Goal: Navigation & Orientation: Find specific page/section

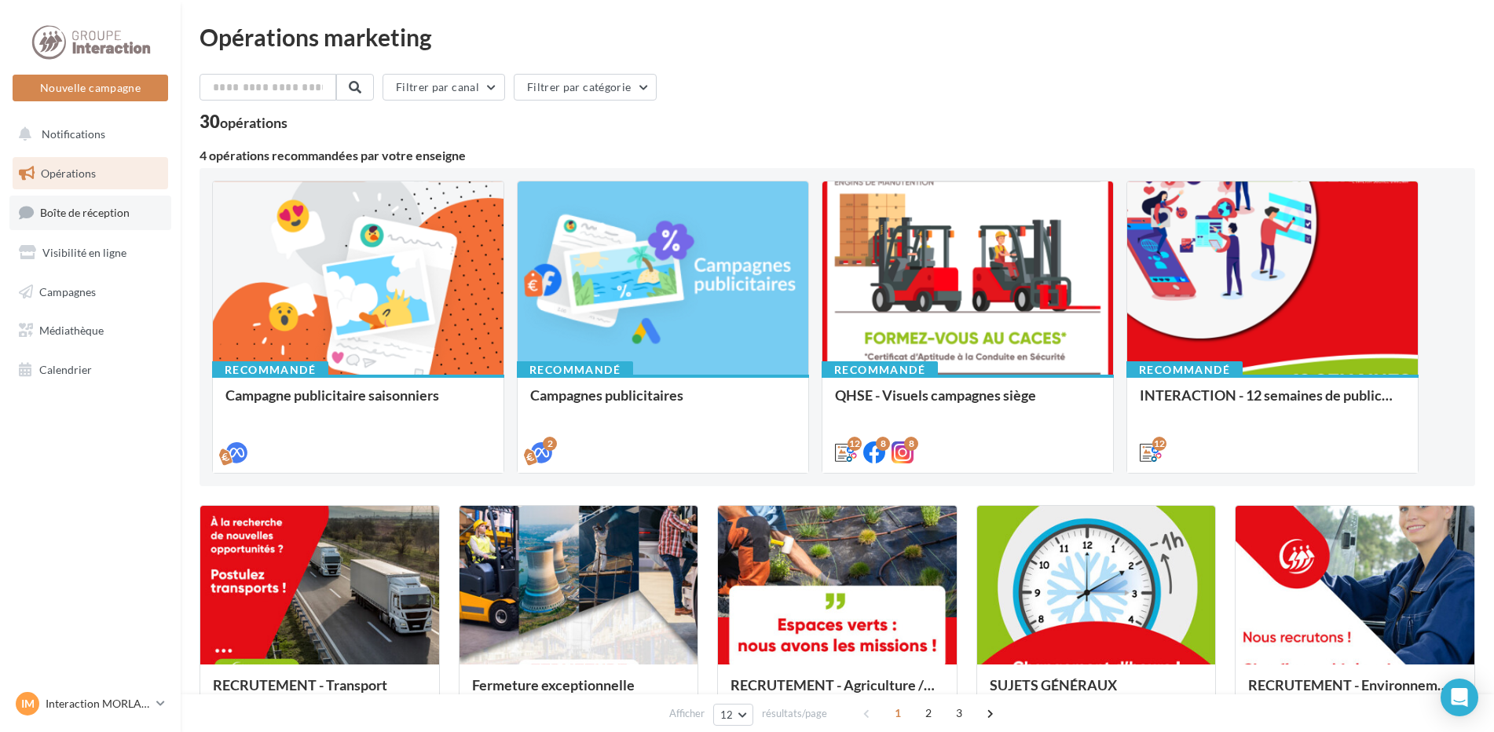
click at [112, 218] on span "Boîte de réception" at bounding box center [85, 212] width 90 height 13
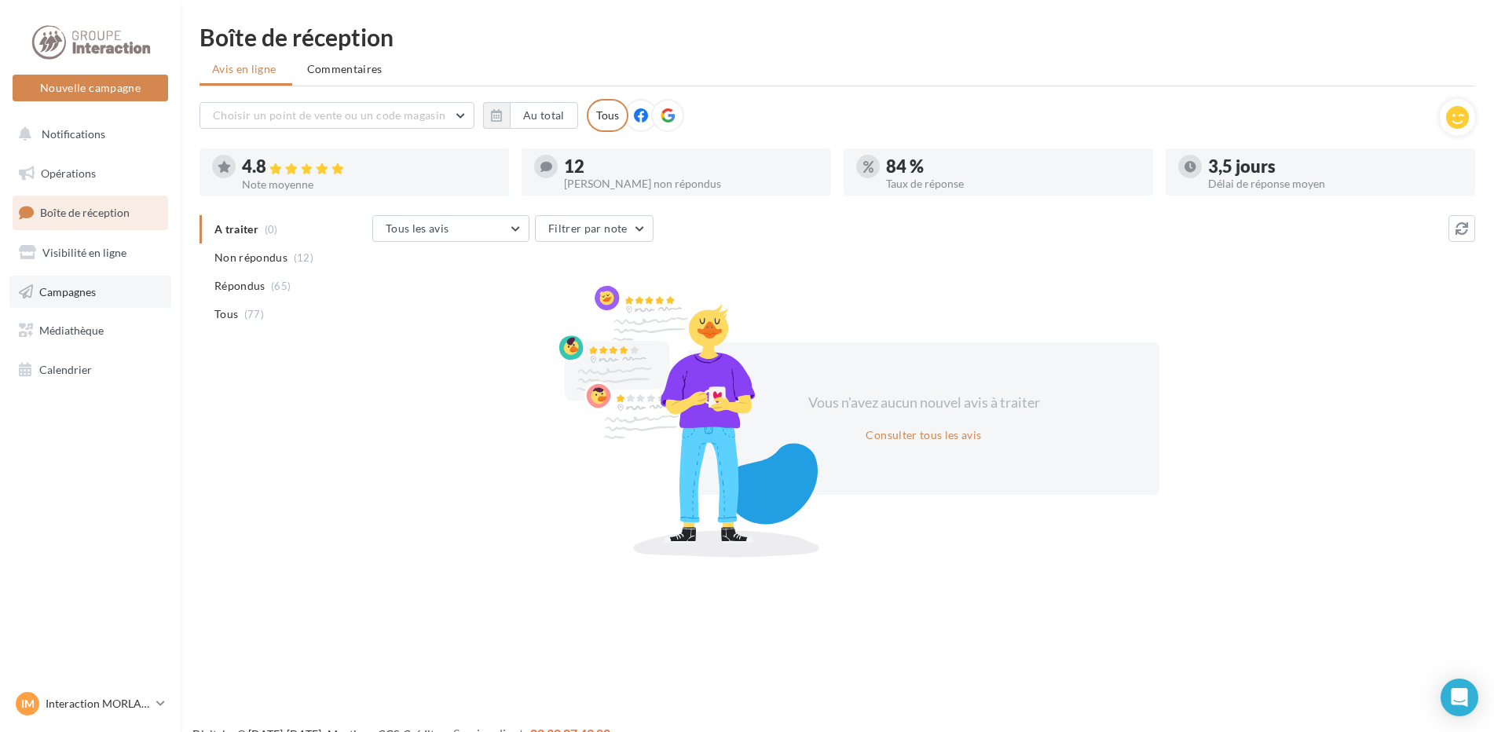
click at [147, 287] on link "Campagnes" at bounding box center [90, 292] width 162 height 33
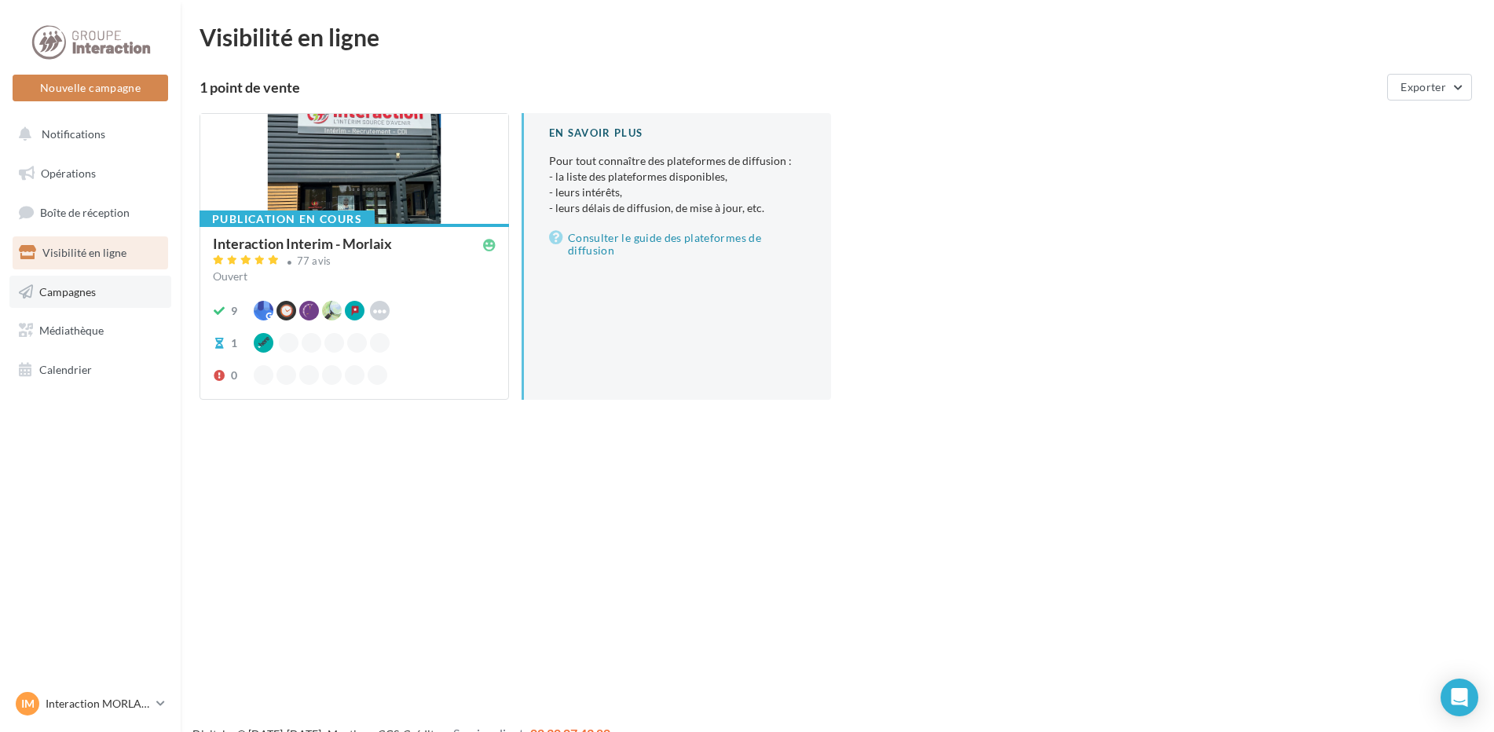
click at [104, 305] on link "Campagnes" at bounding box center [90, 292] width 162 height 33
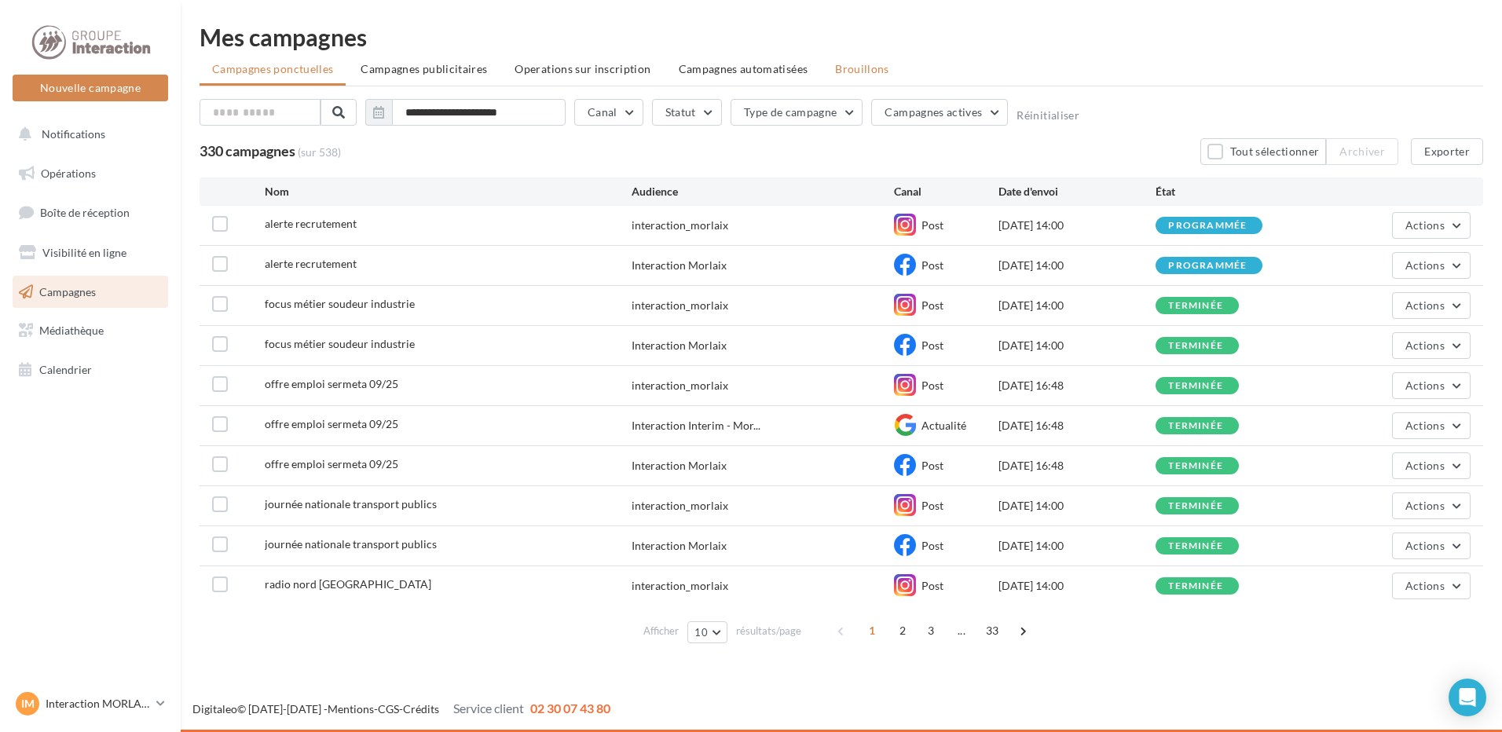
click at [836, 69] on span "Brouillons" at bounding box center [862, 68] width 54 height 13
